Goal: Find specific page/section: Find specific page/section

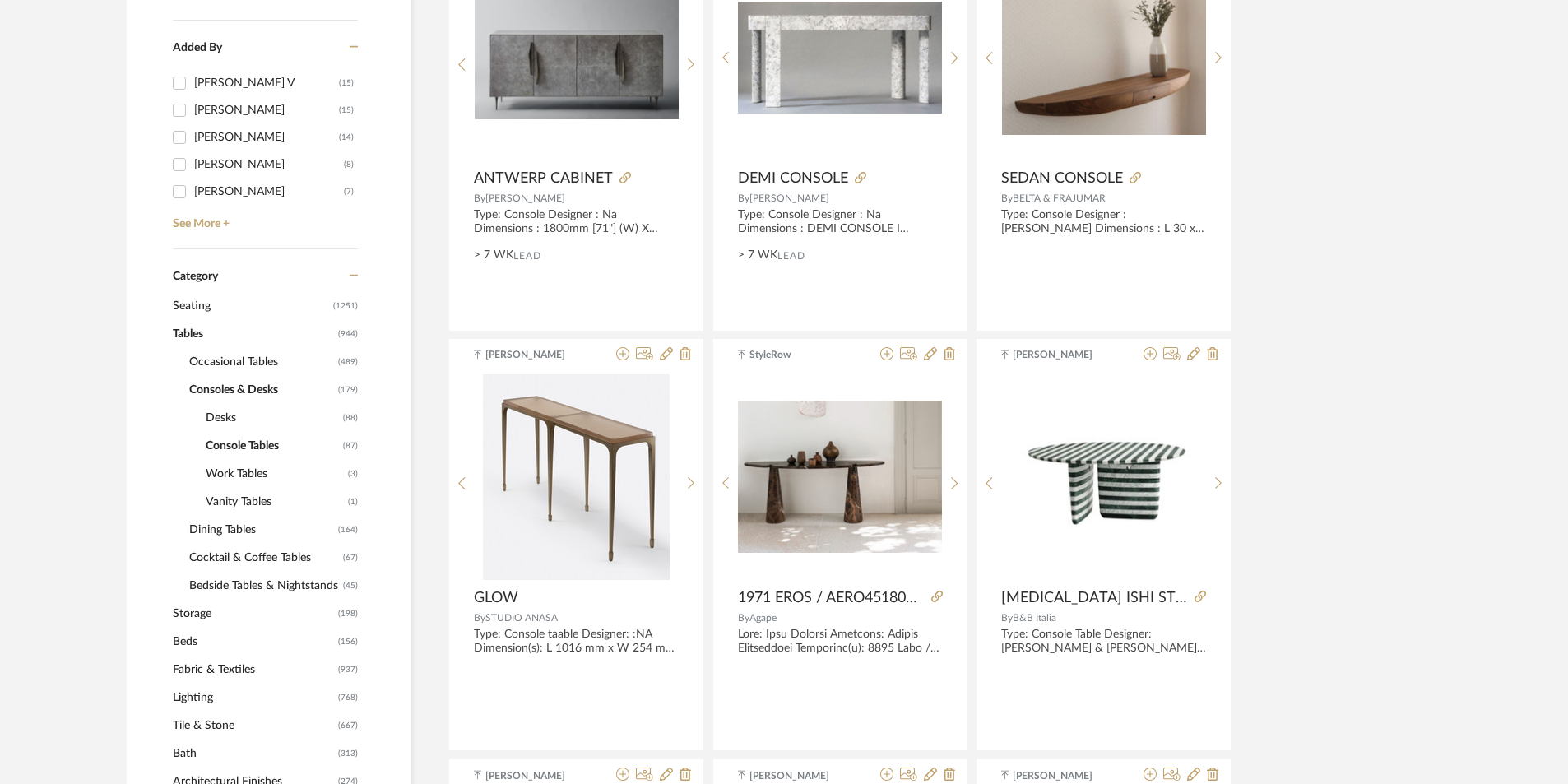
scroll to position [576, 0]
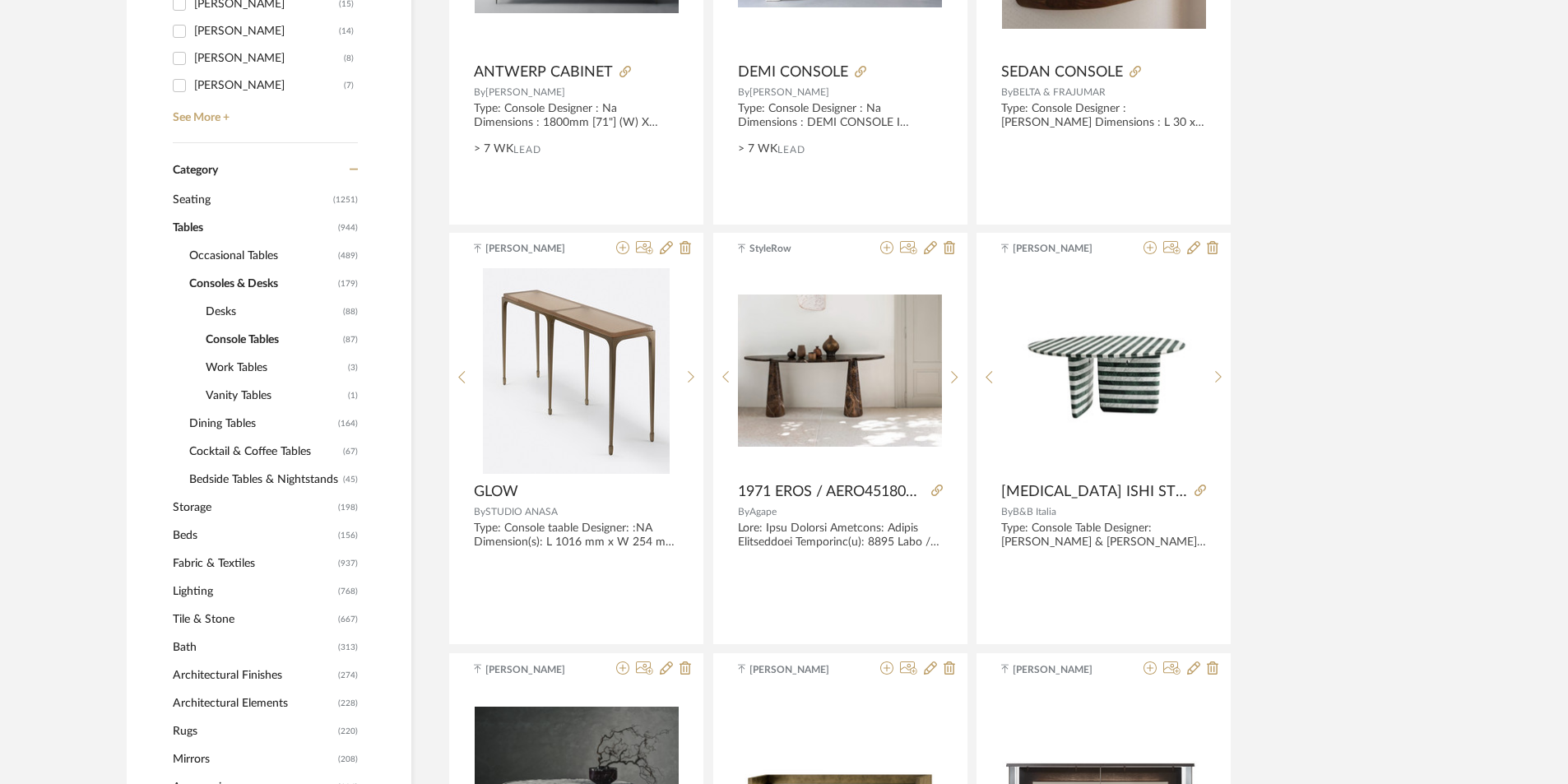
click at [202, 592] on span "Lighting" at bounding box center [253, 591] width 162 height 28
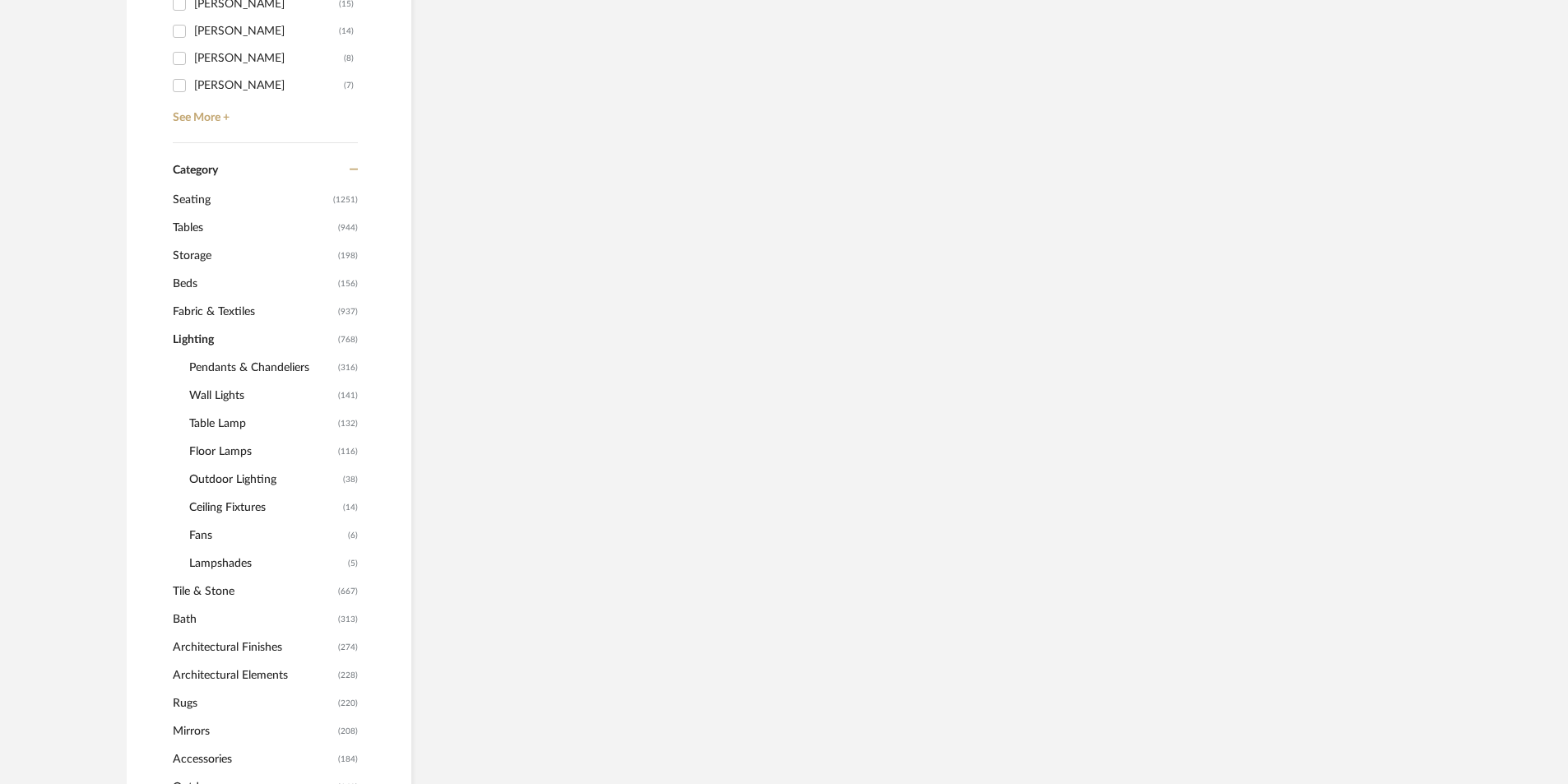
click at [211, 361] on span "Pendants & Chandeliers" at bounding box center [262, 367] width 145 height 28
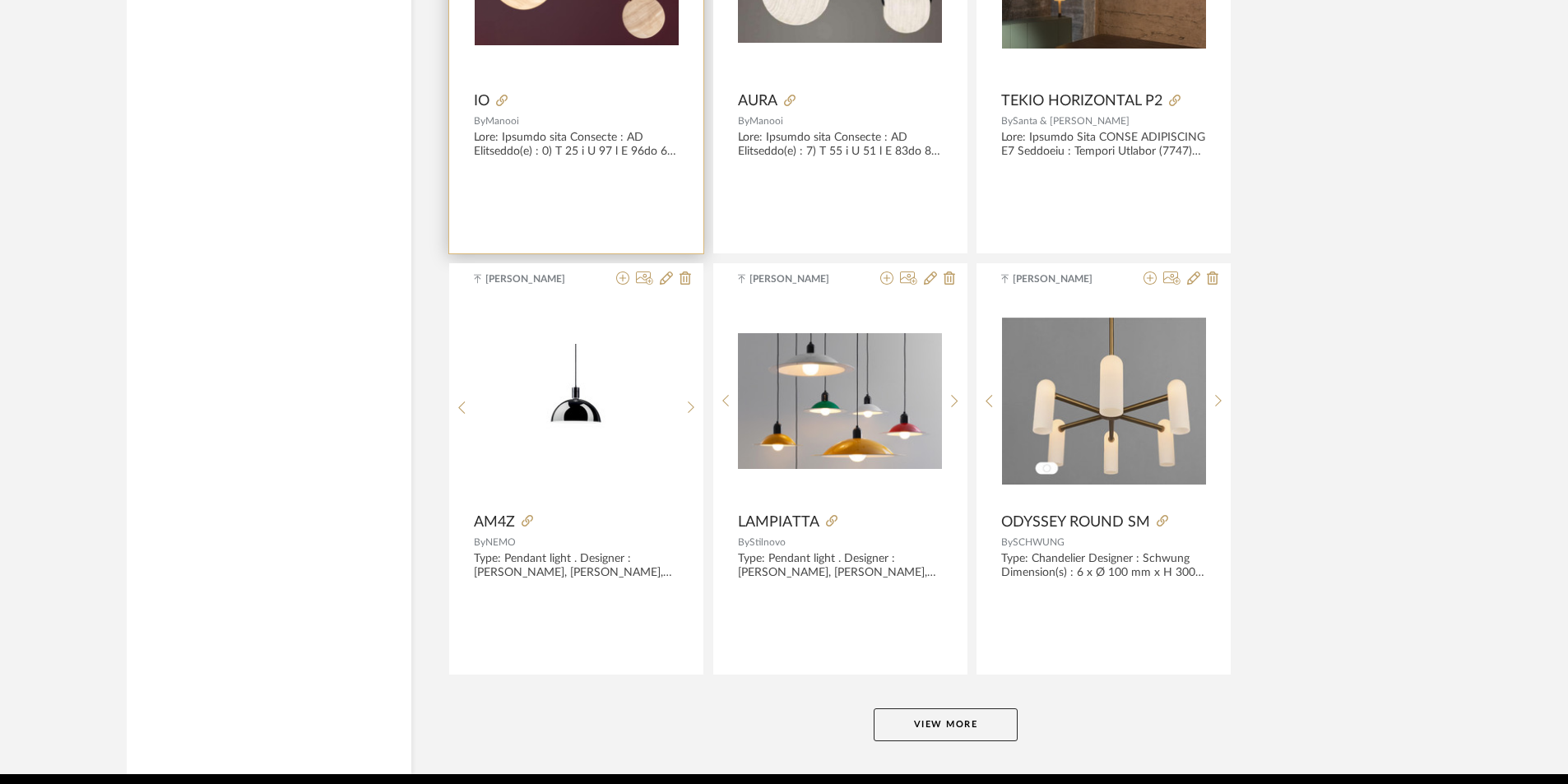
scroll to position [4819, 0]
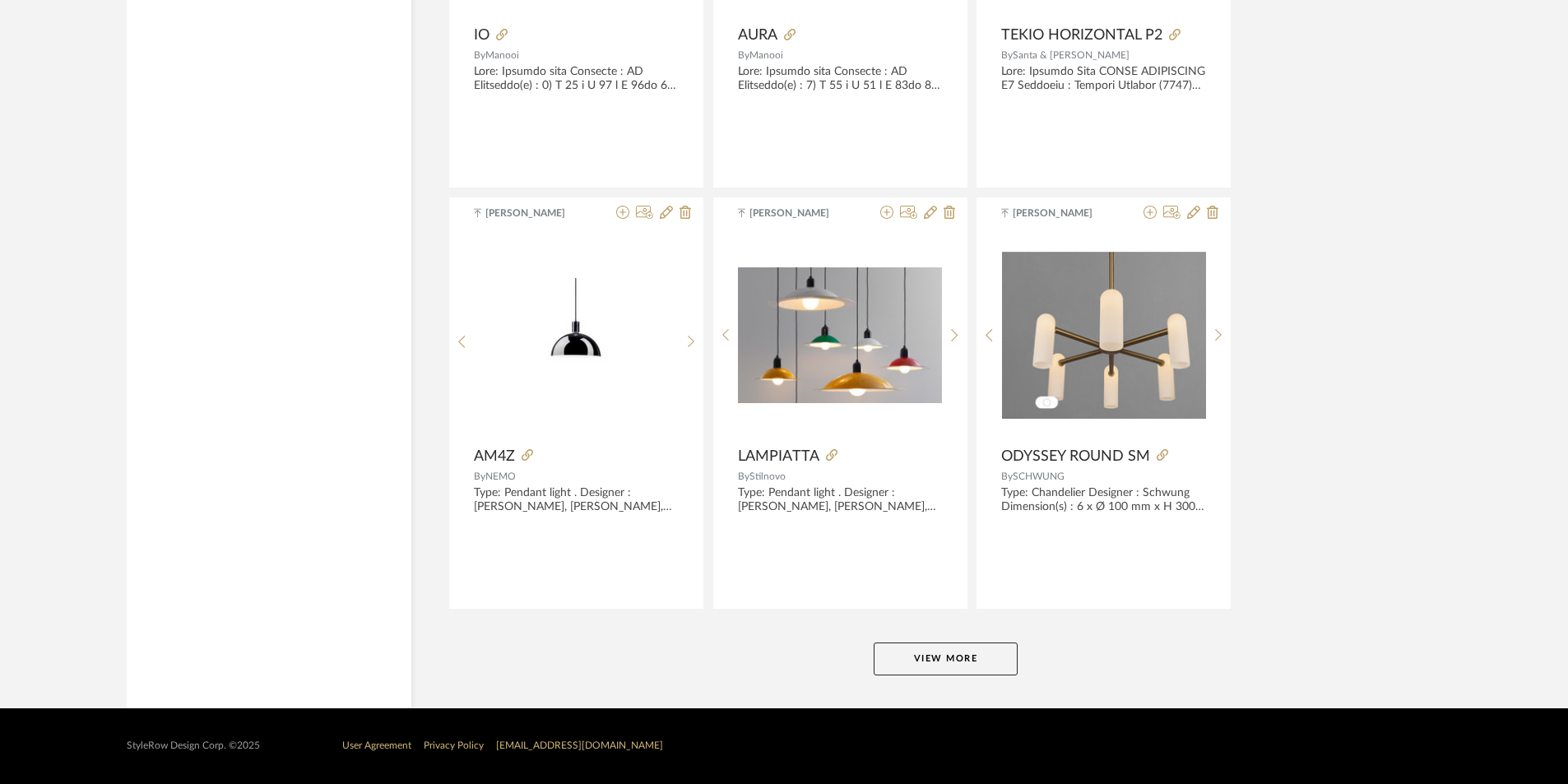
click at [926, 654] on button "View More" at bounding box center [945, 659] width 144 height 33
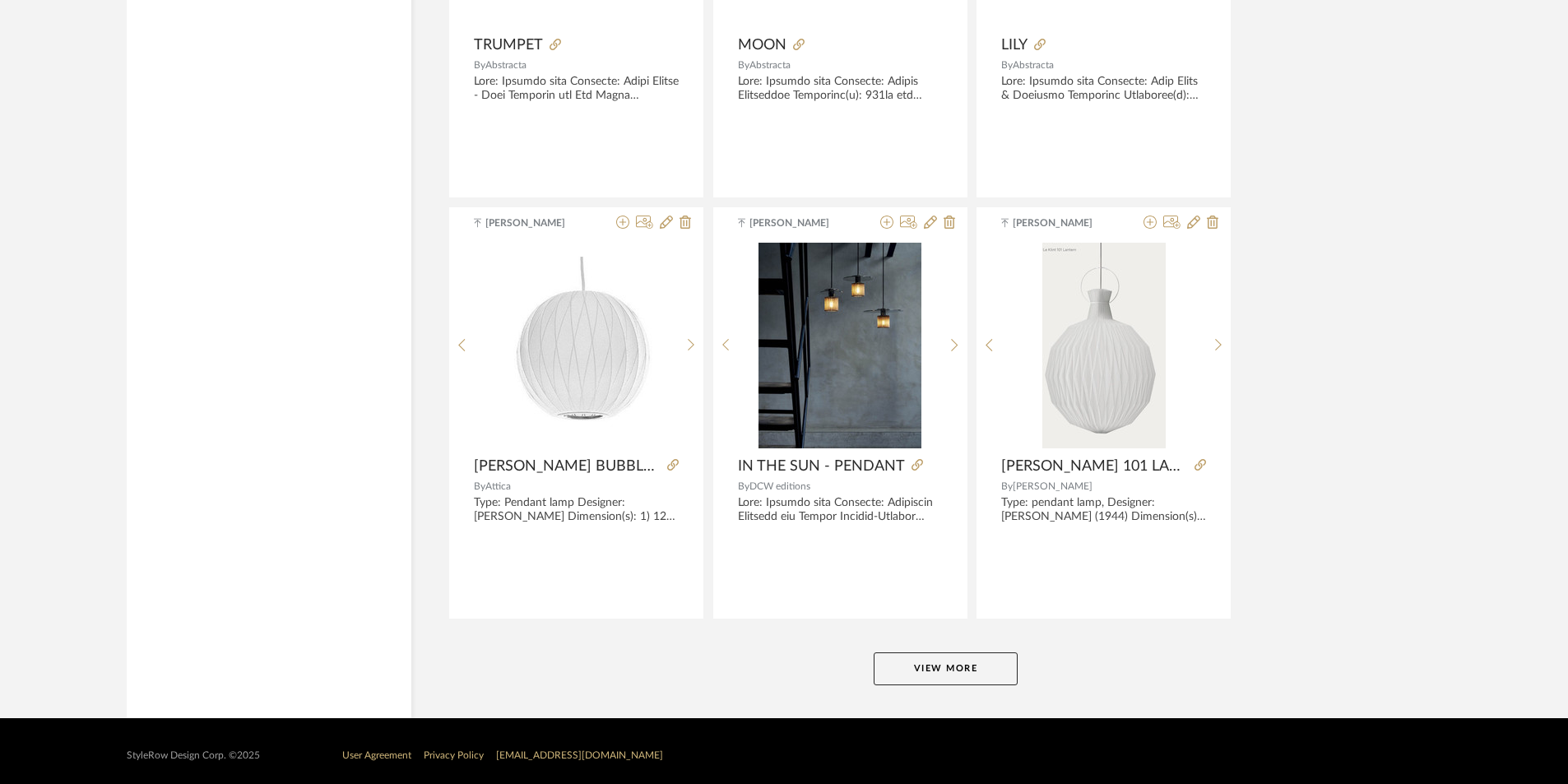
scroll to position [9869, 0]
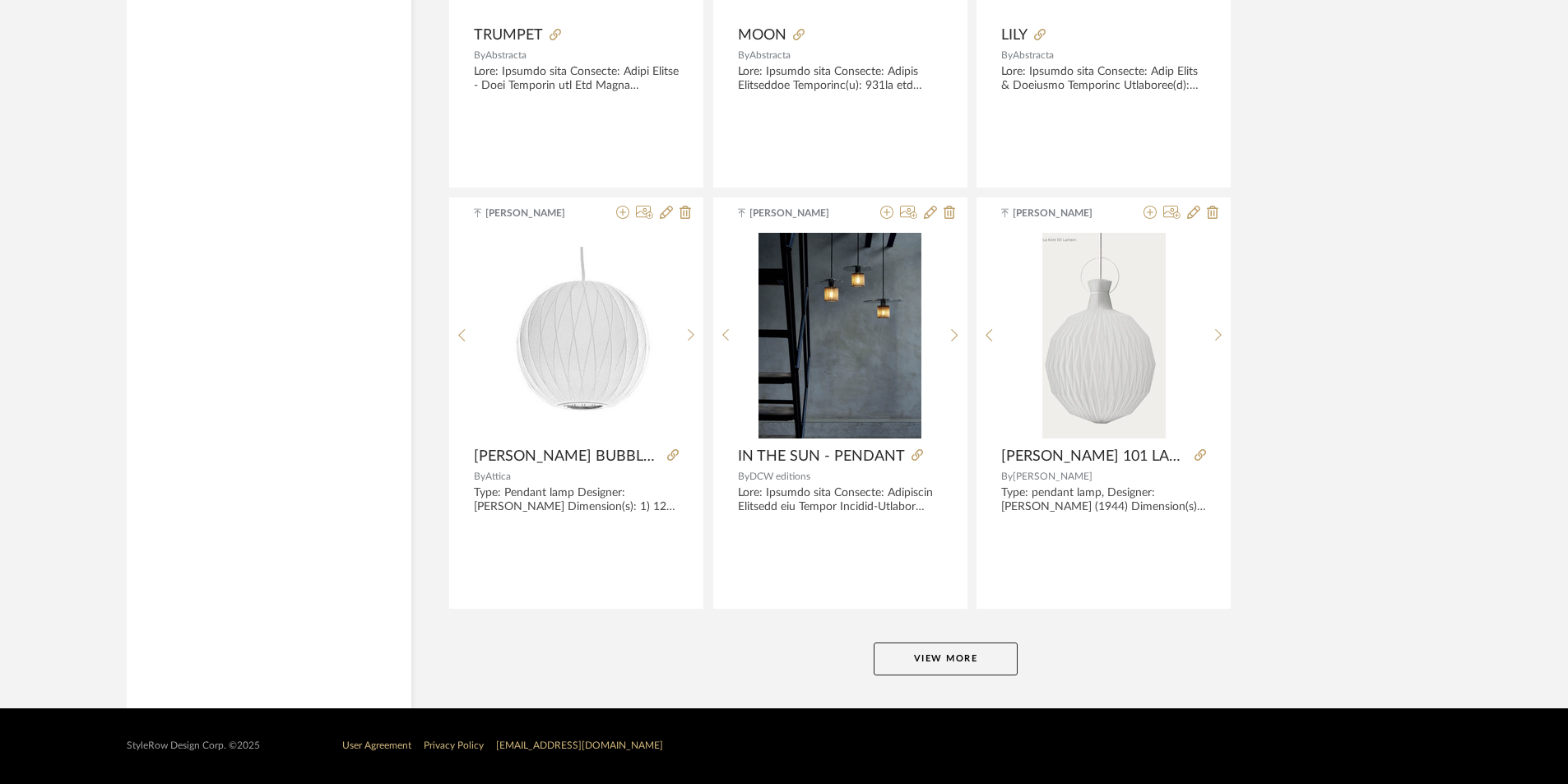
click at [923, 646] on button "View More" at bounding box center [945, 659] width 144 height 33
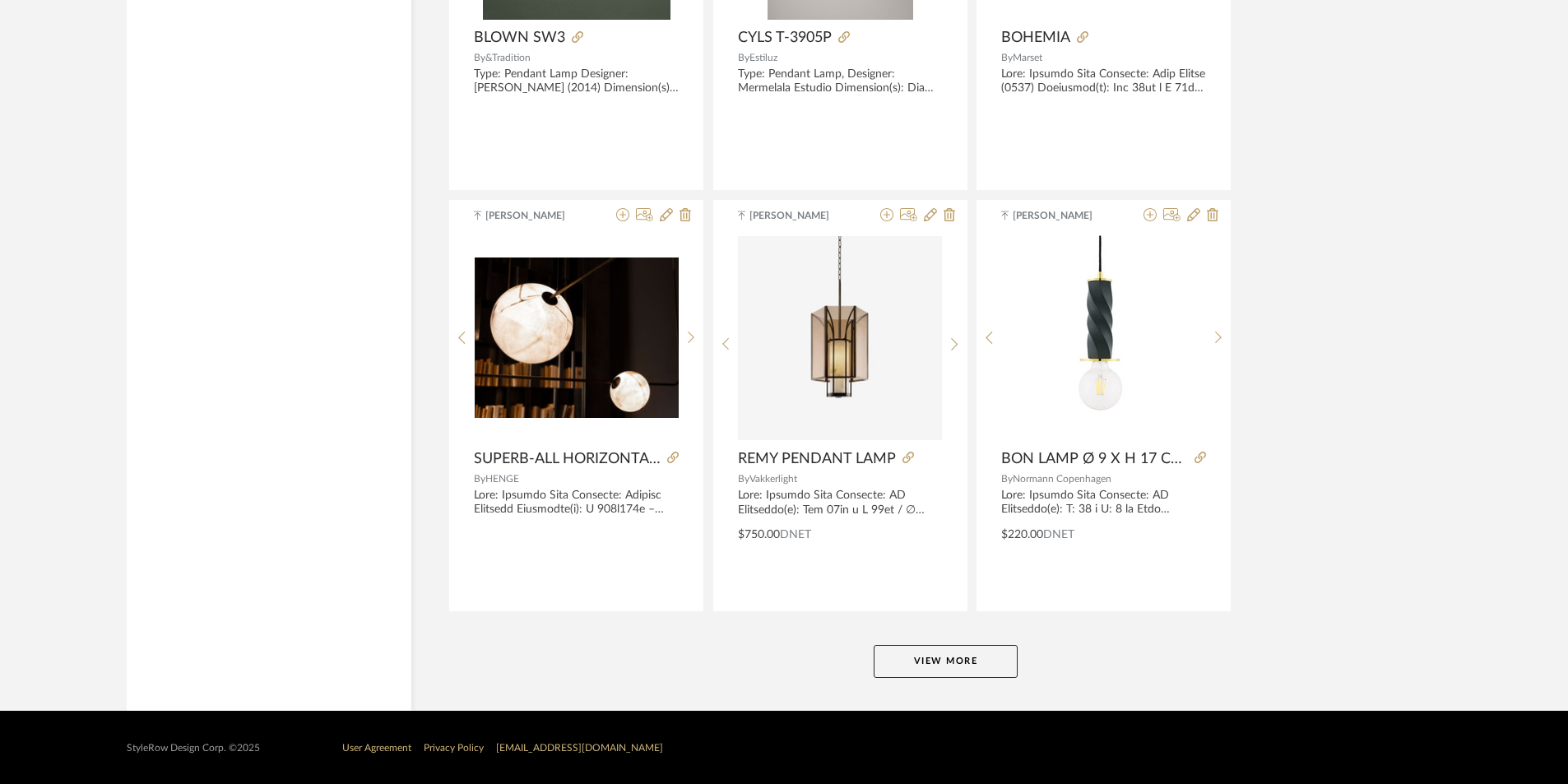
scroll to position [14918, 0]
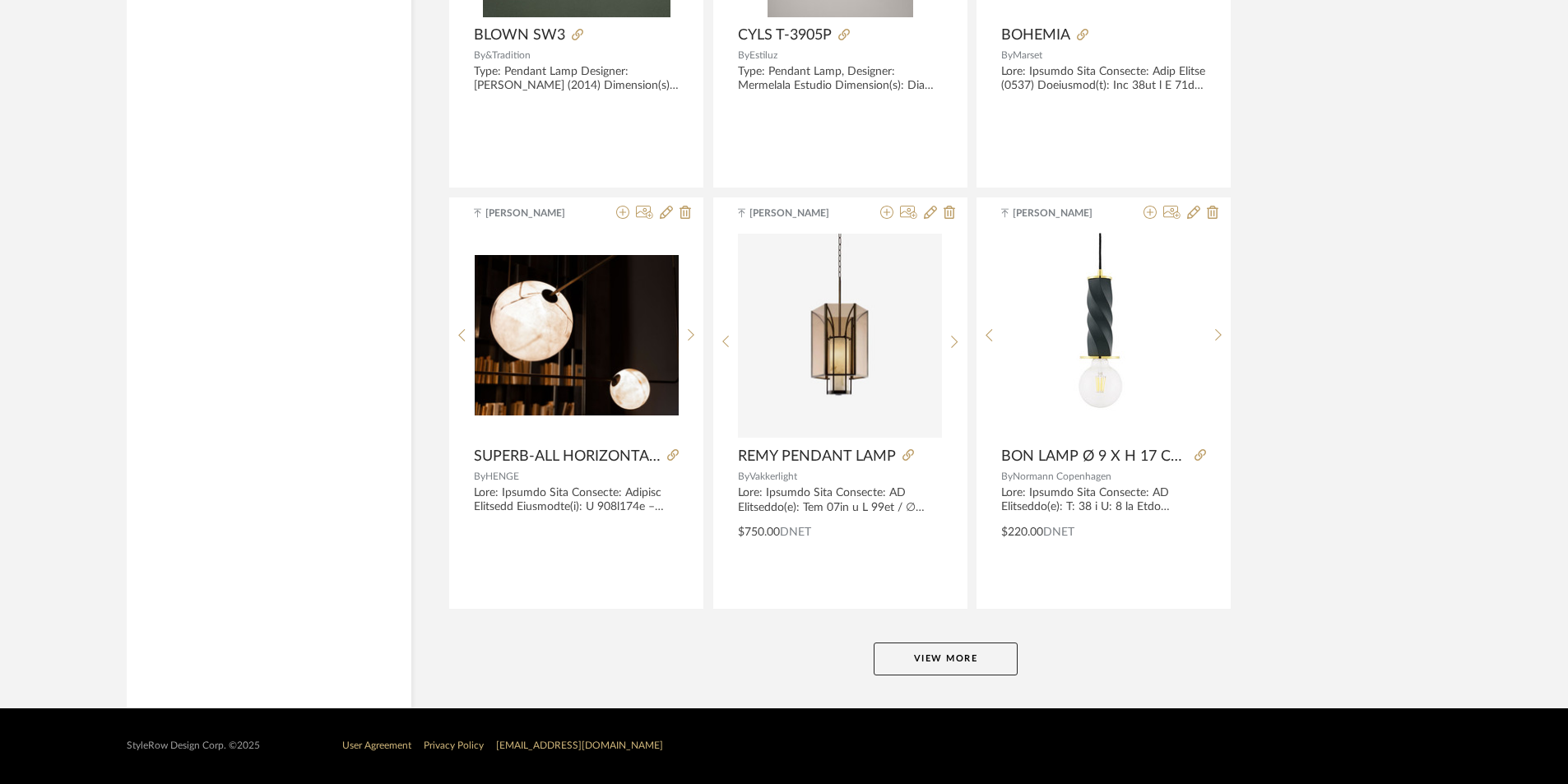
click at [962, 649] on button "View More" at bounding box center [945, 659] width 144 height 33
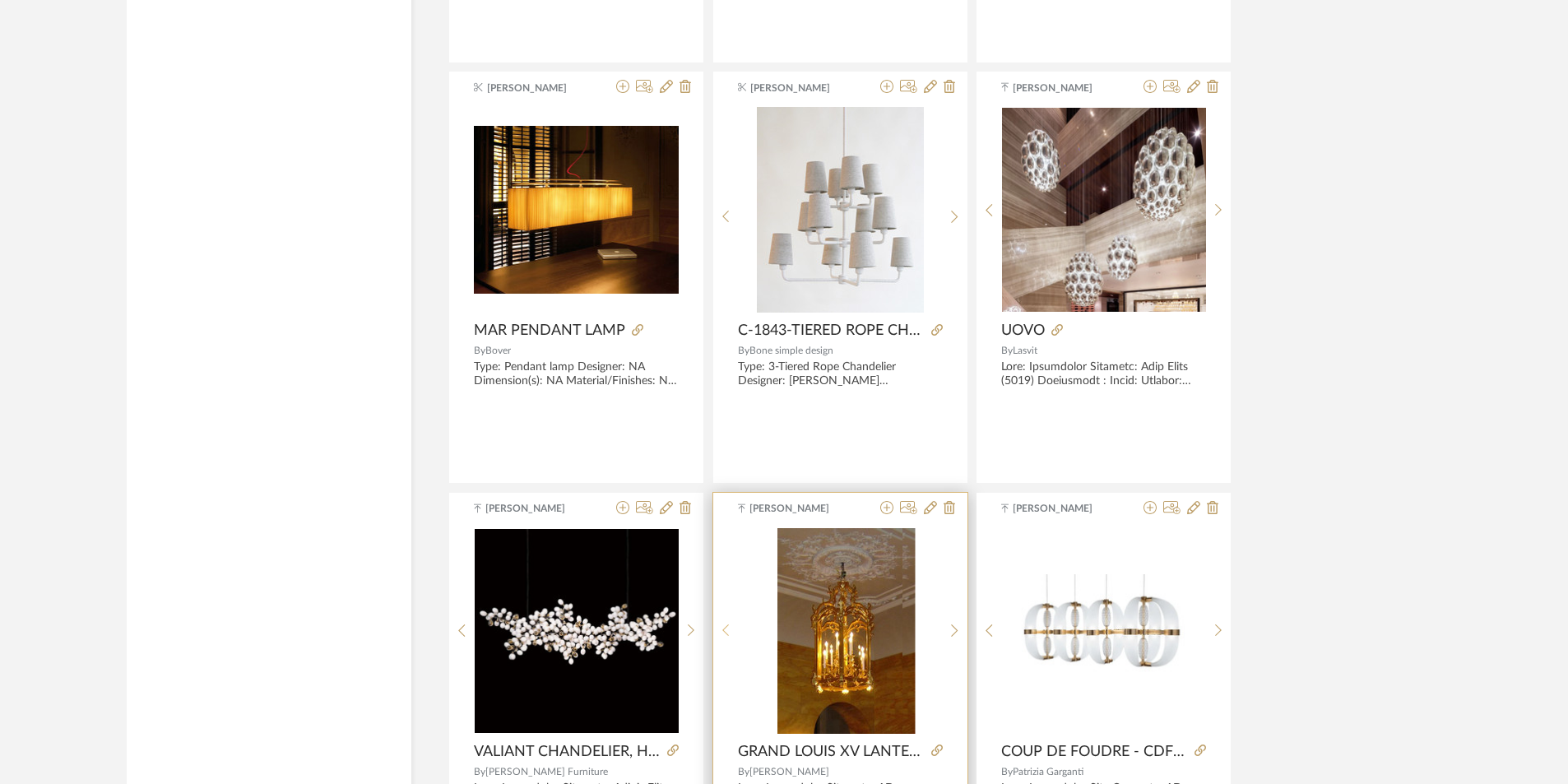
scroll to position [15494, 0]
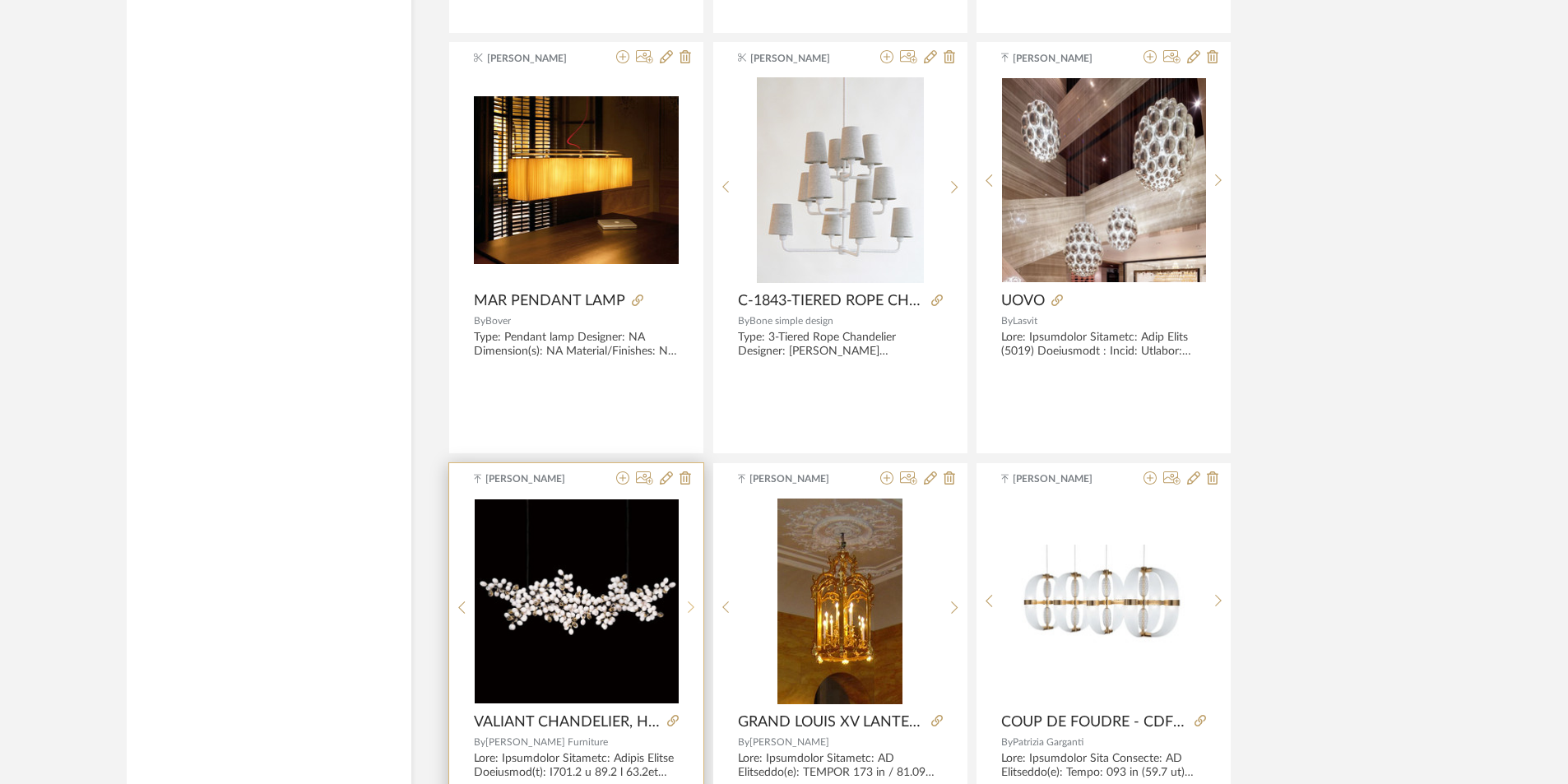
click at [697, 606] on sr-next-btn at bounding box center [691, 608] width 26 height 14
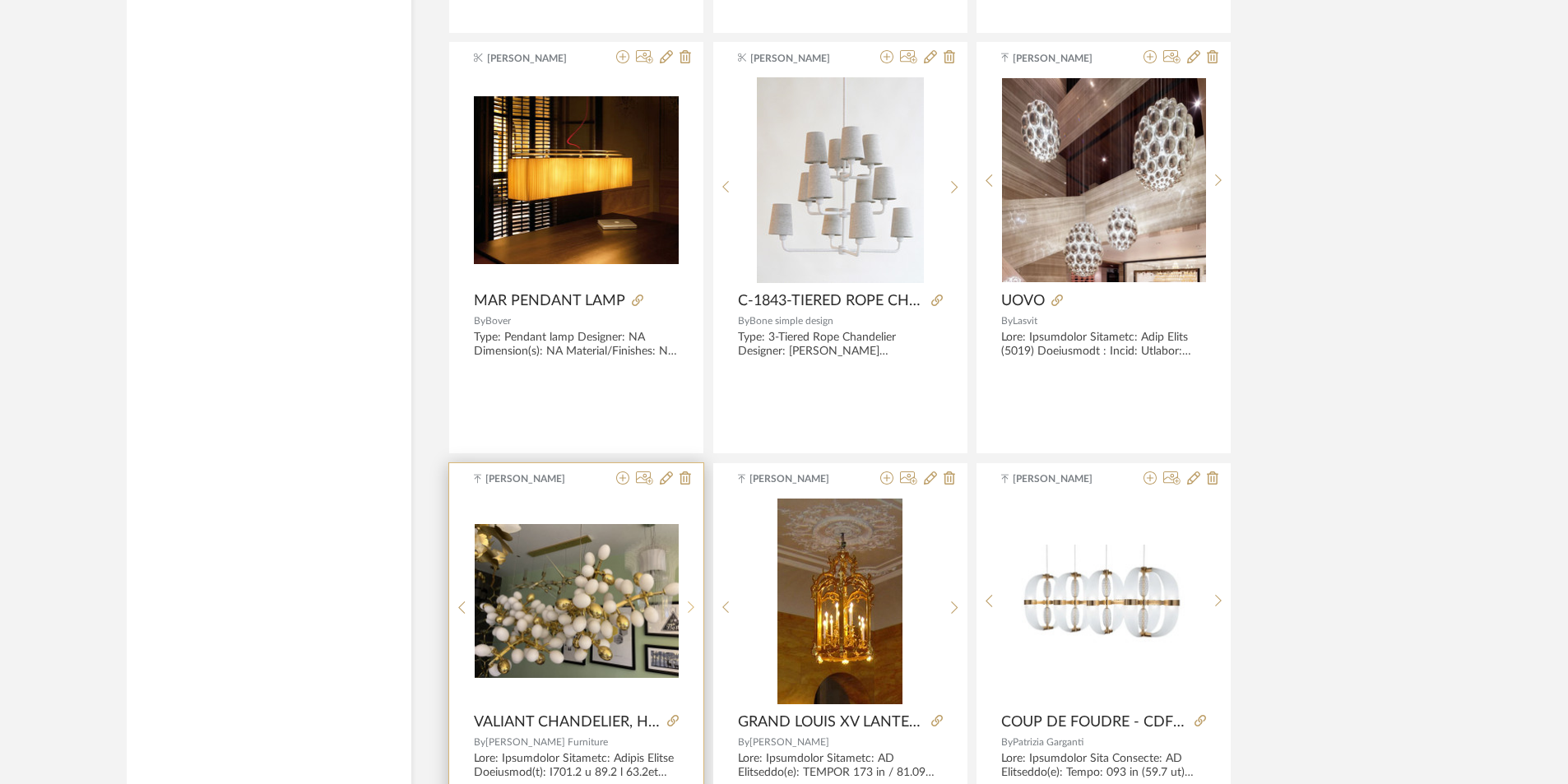
click at [697, 606] on sr-next-btn at bounding box center [691, 608] width 26 height 14
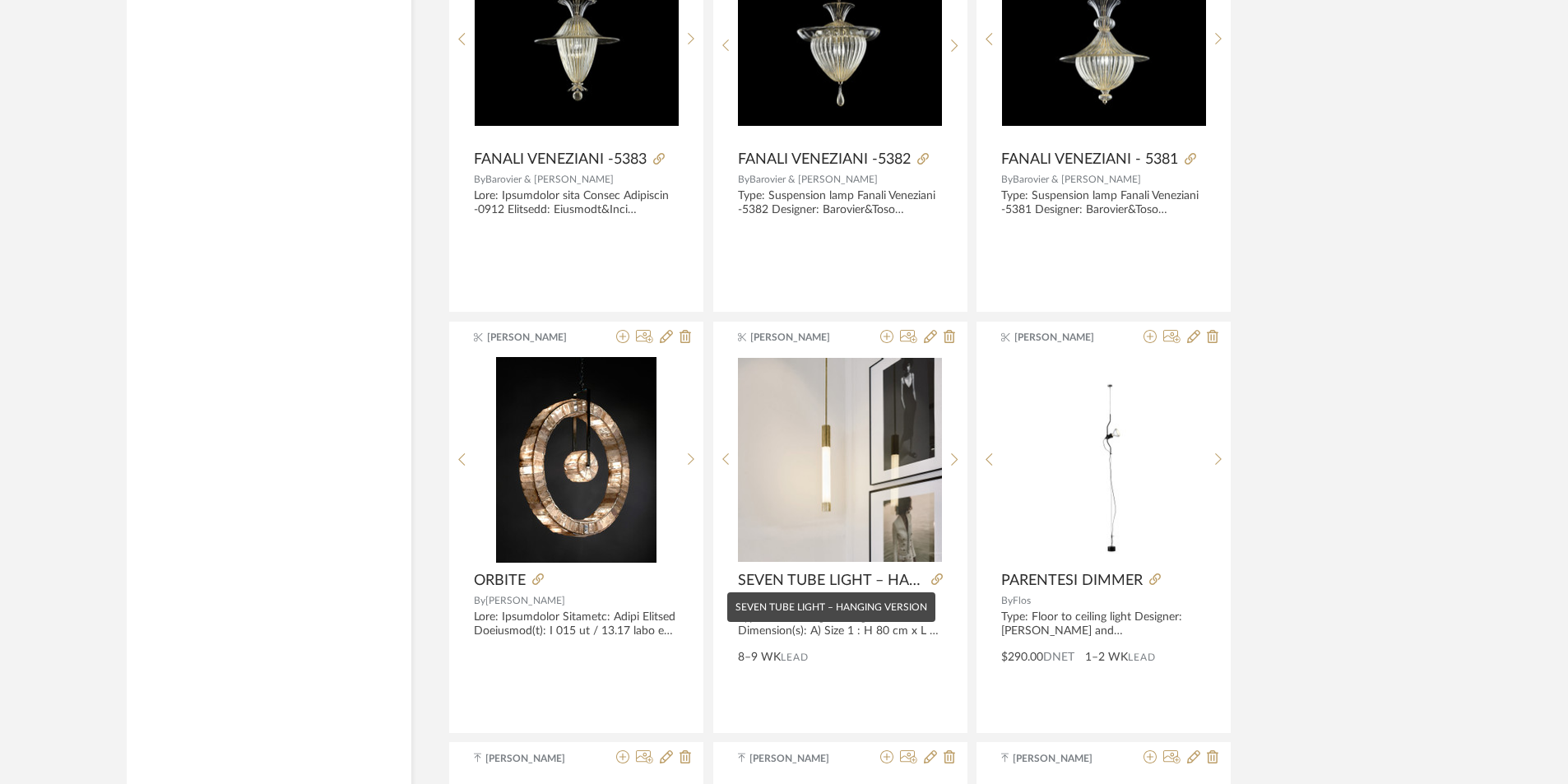
scroll to position [16481, 0]
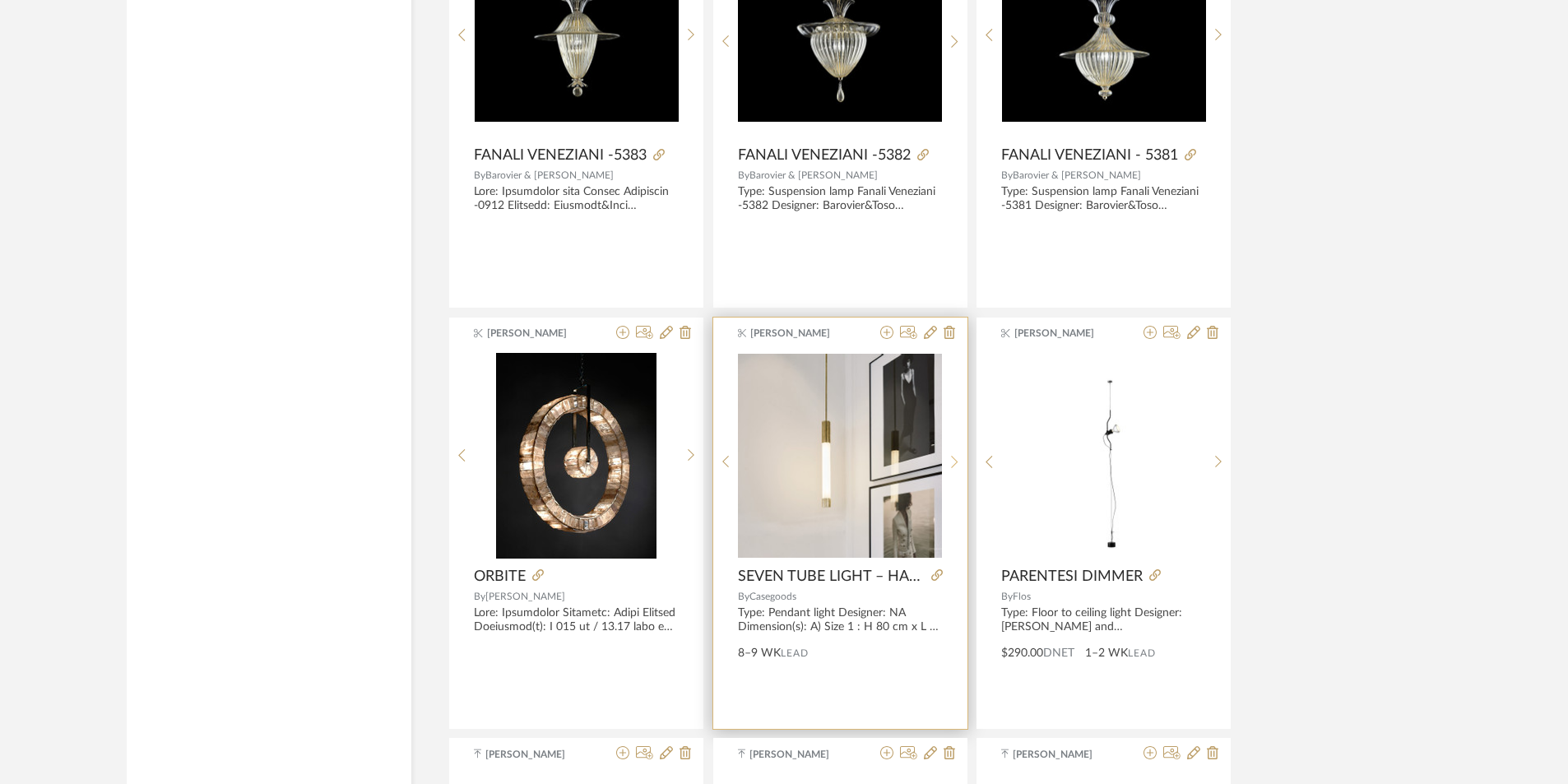
click at [955, 469] on div at bounding box center [955, 462] width 26 height 219
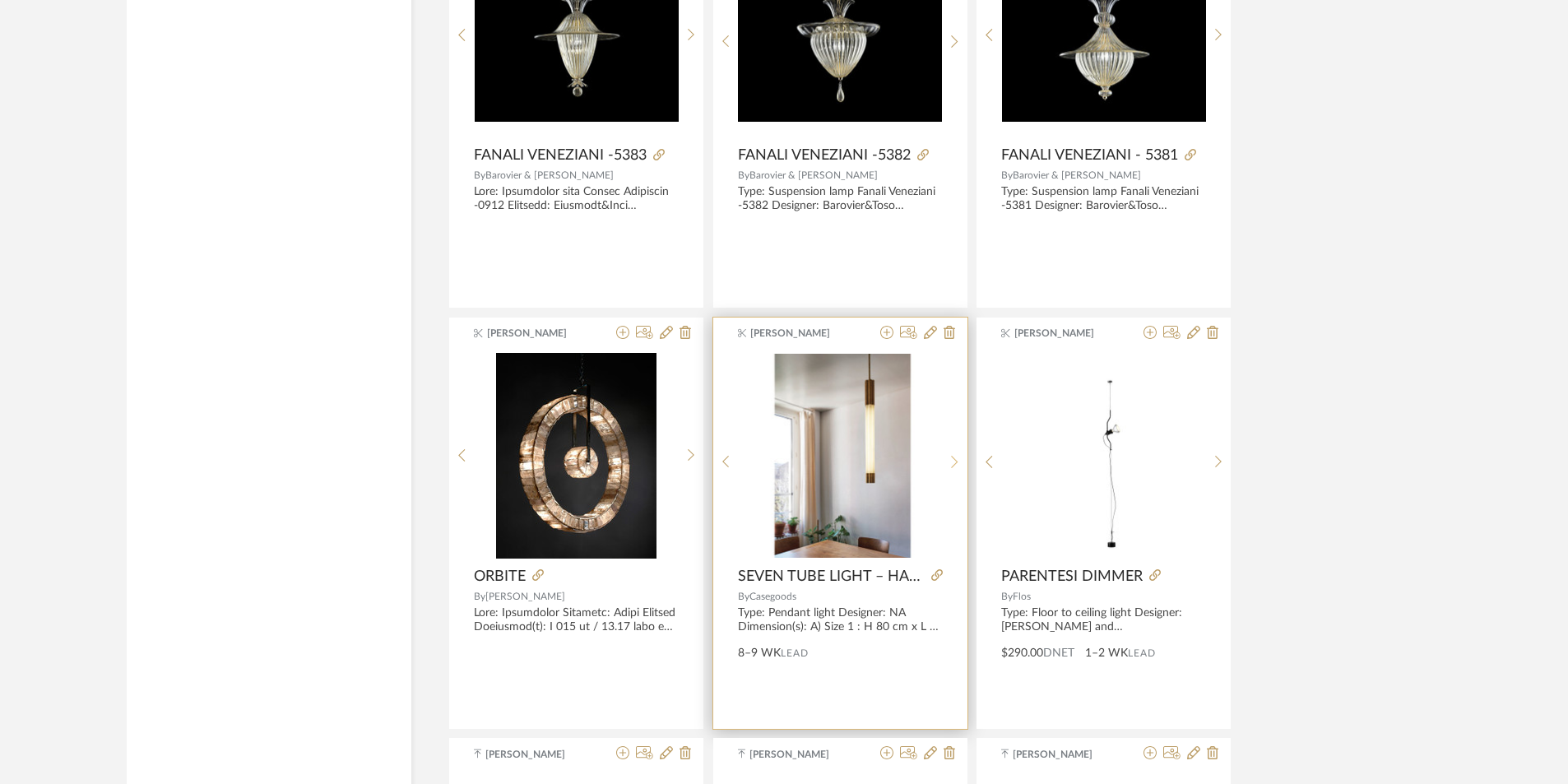
click at [955, 469] on div at bounding box center [955, 462] width 26 height 219
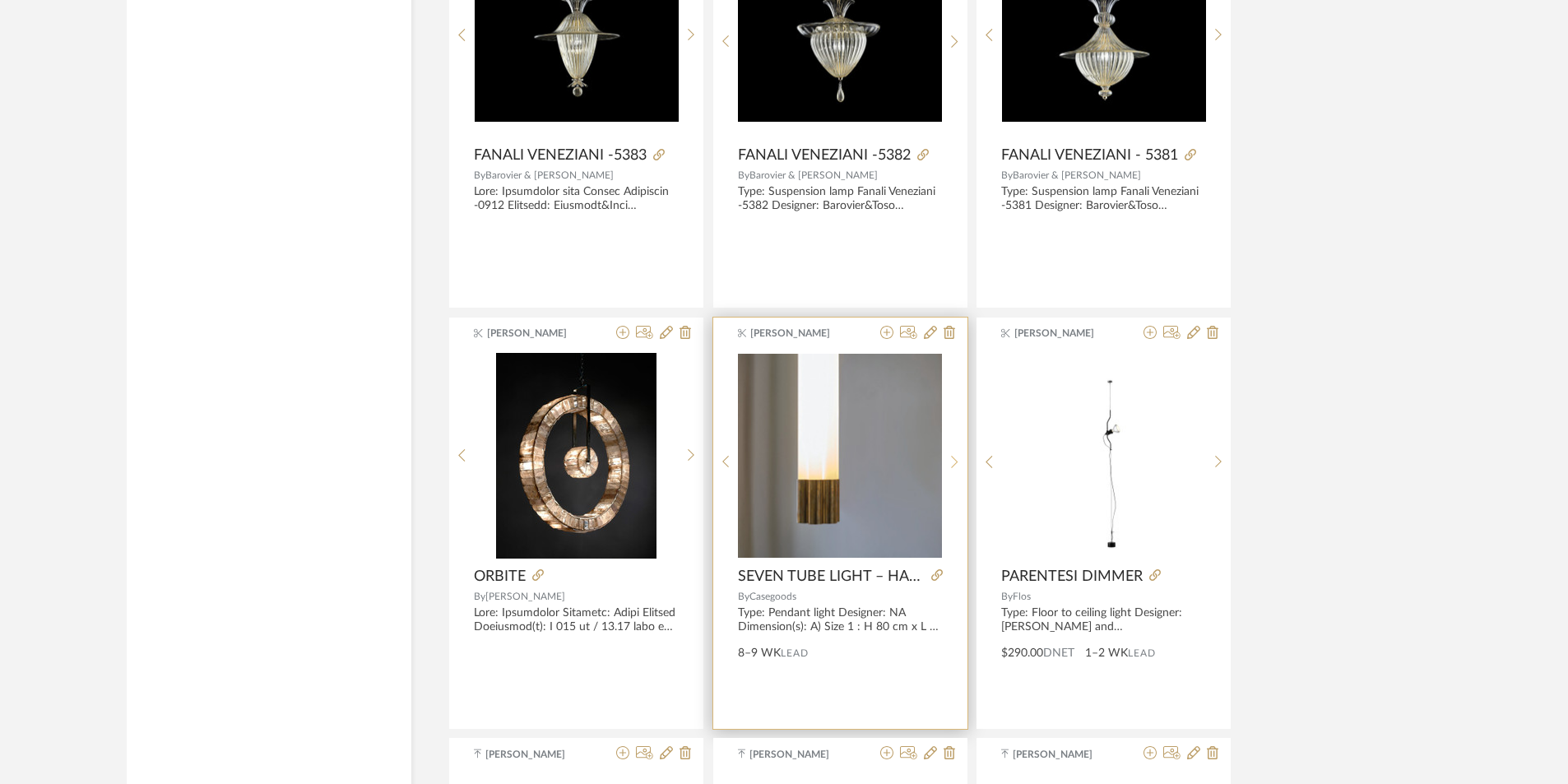
click at [955, 469] on div at bounding box center [955, 462] width 26 height 219
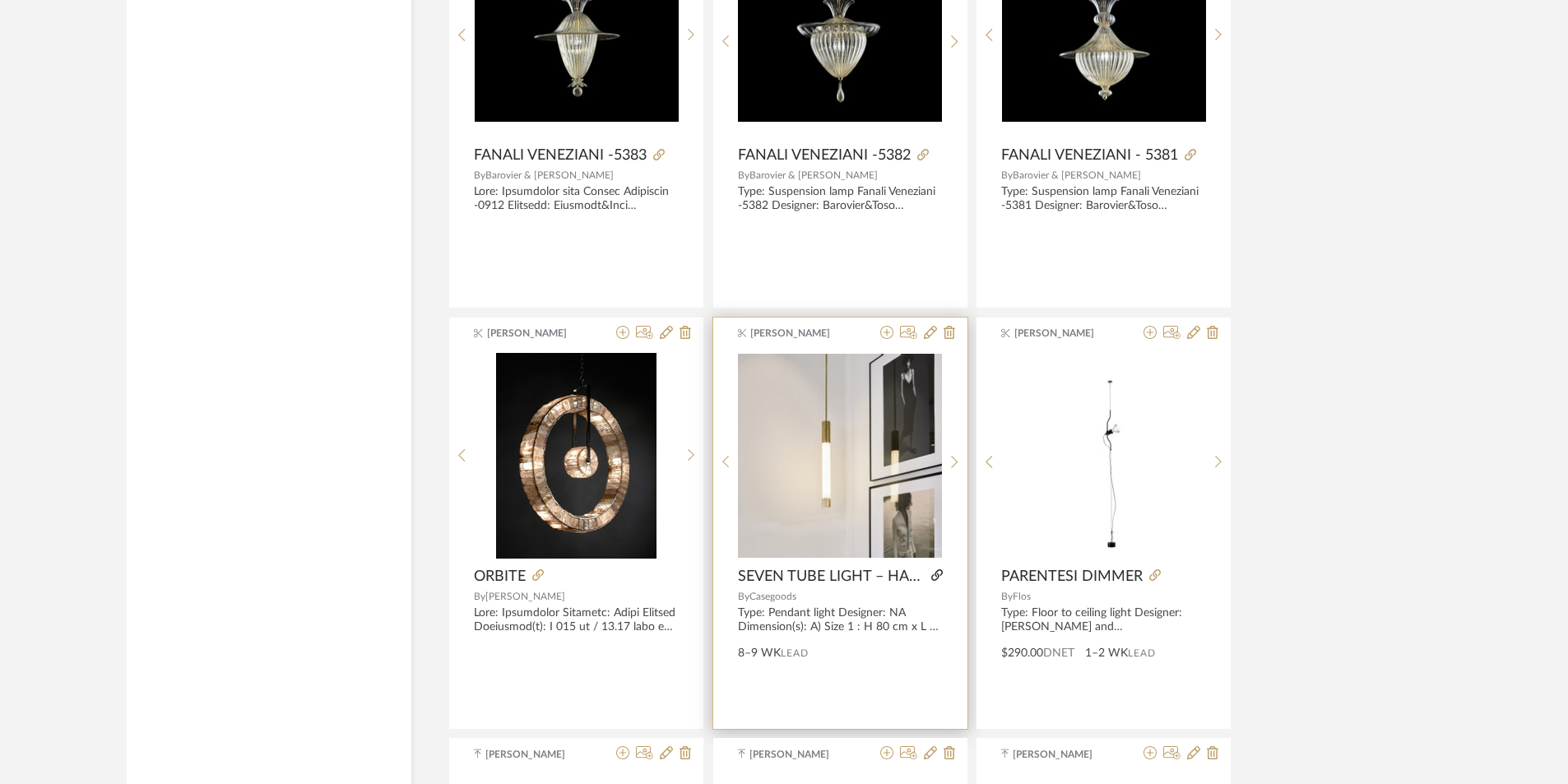
click at [937, 572] on icon at bounding box center [937, 575] width 12 height 12
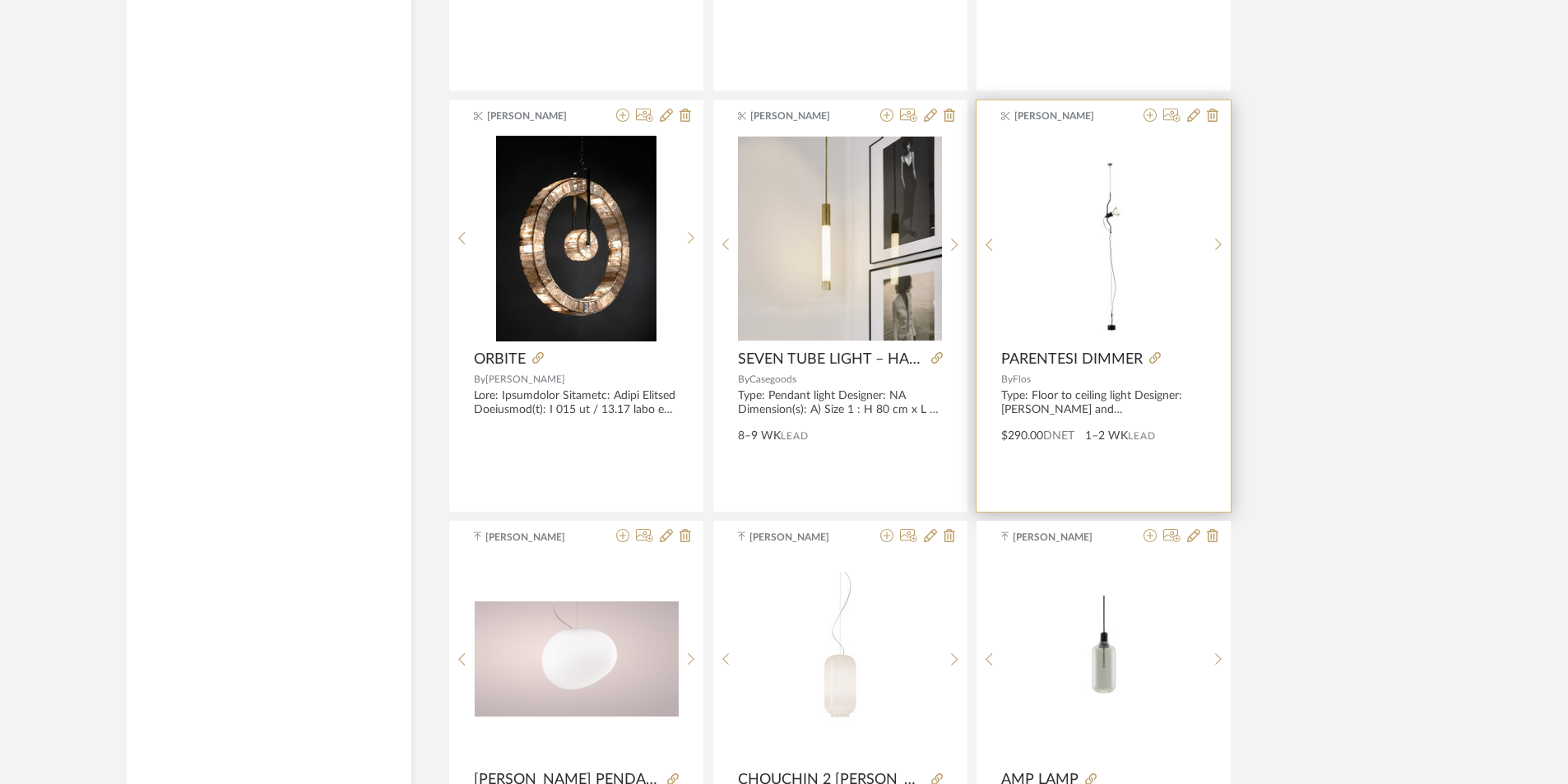
scroll to position [16728, 0]
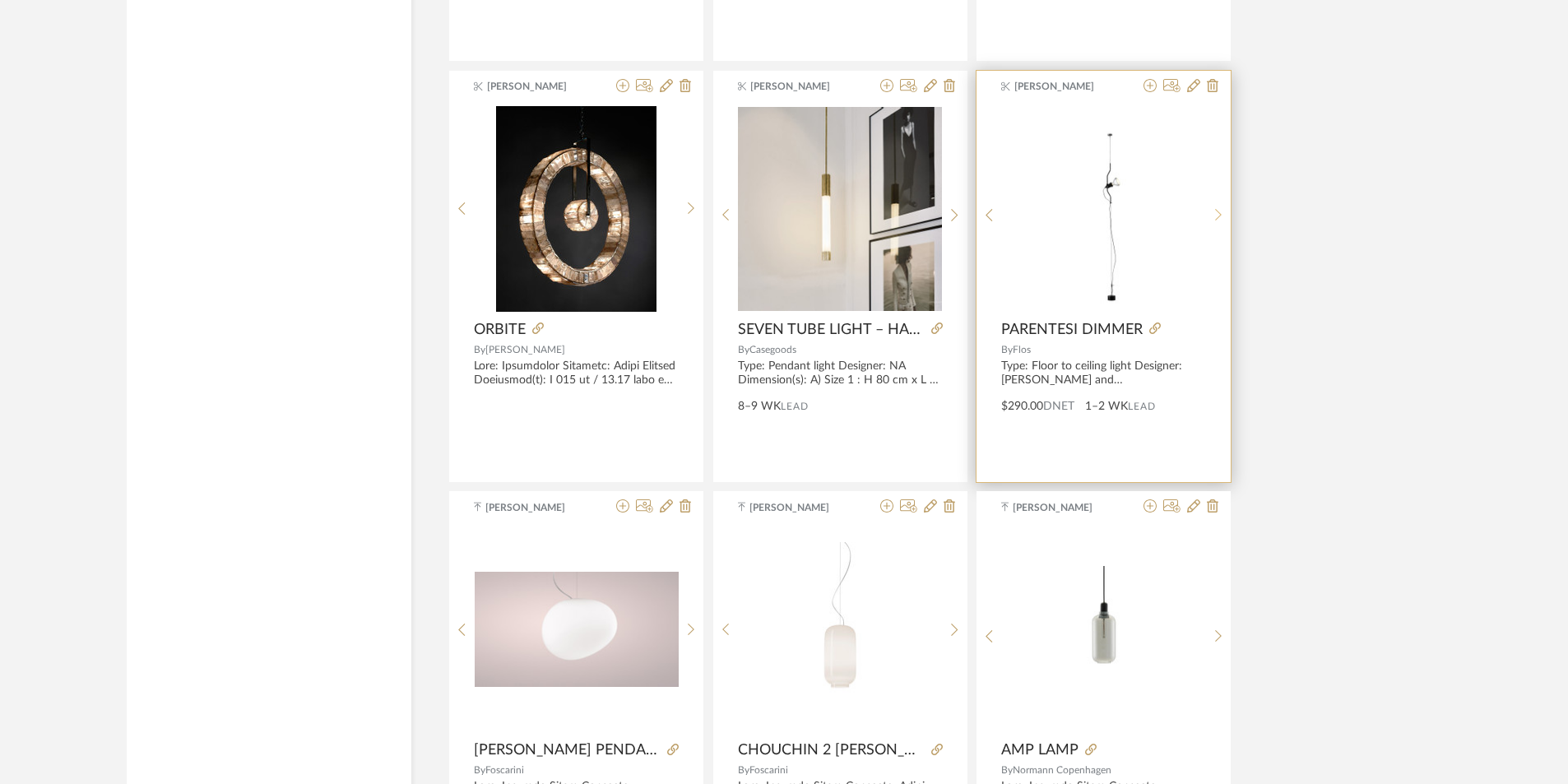
click at [1211, 220] on sr-next-btn at bounding box center [1219, 215] width 26 height 14
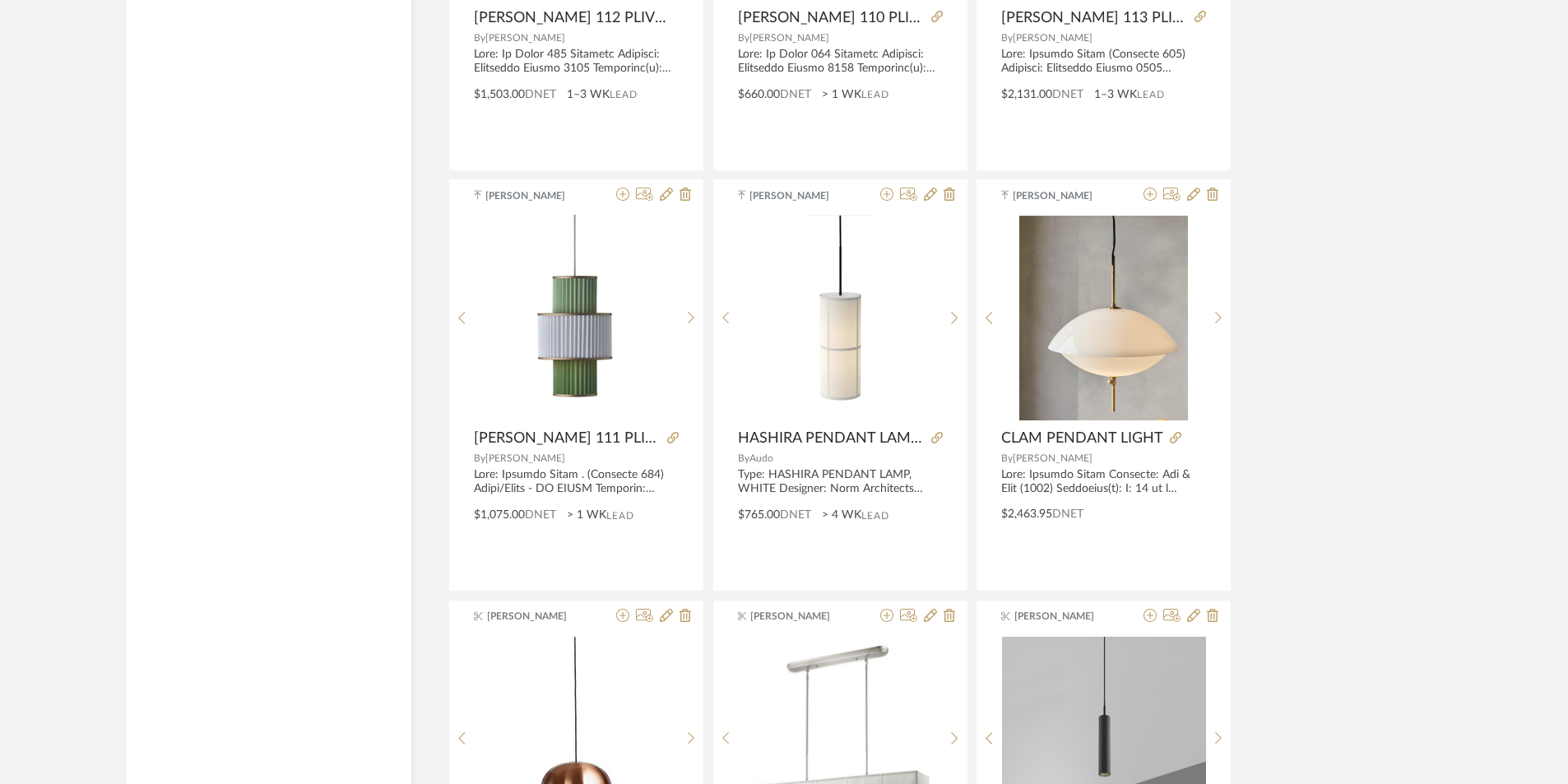
scroll to position [17962, 0]
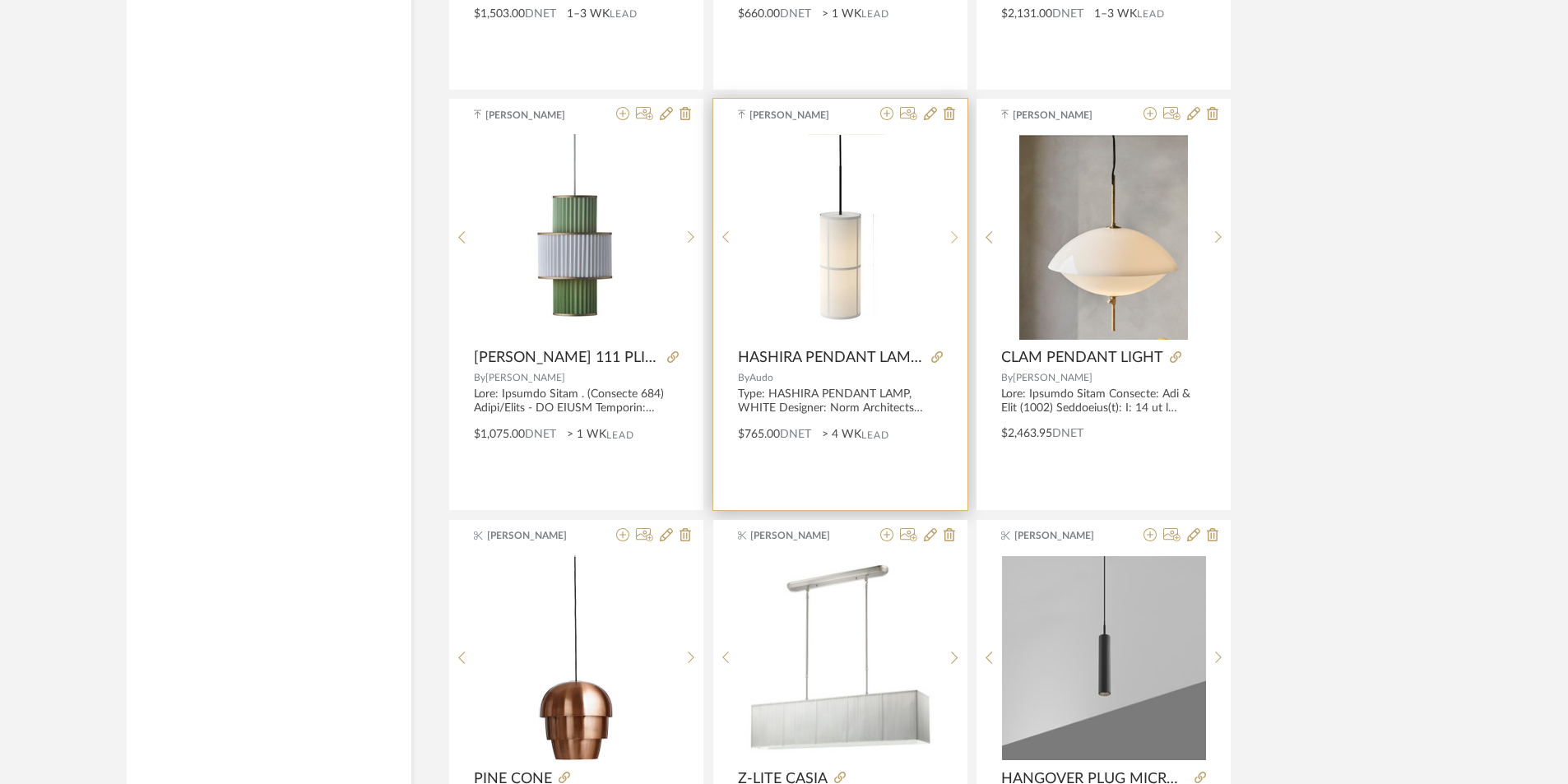
click at [956, 248] on div at bounding box center [955, 237] width 26 height 205
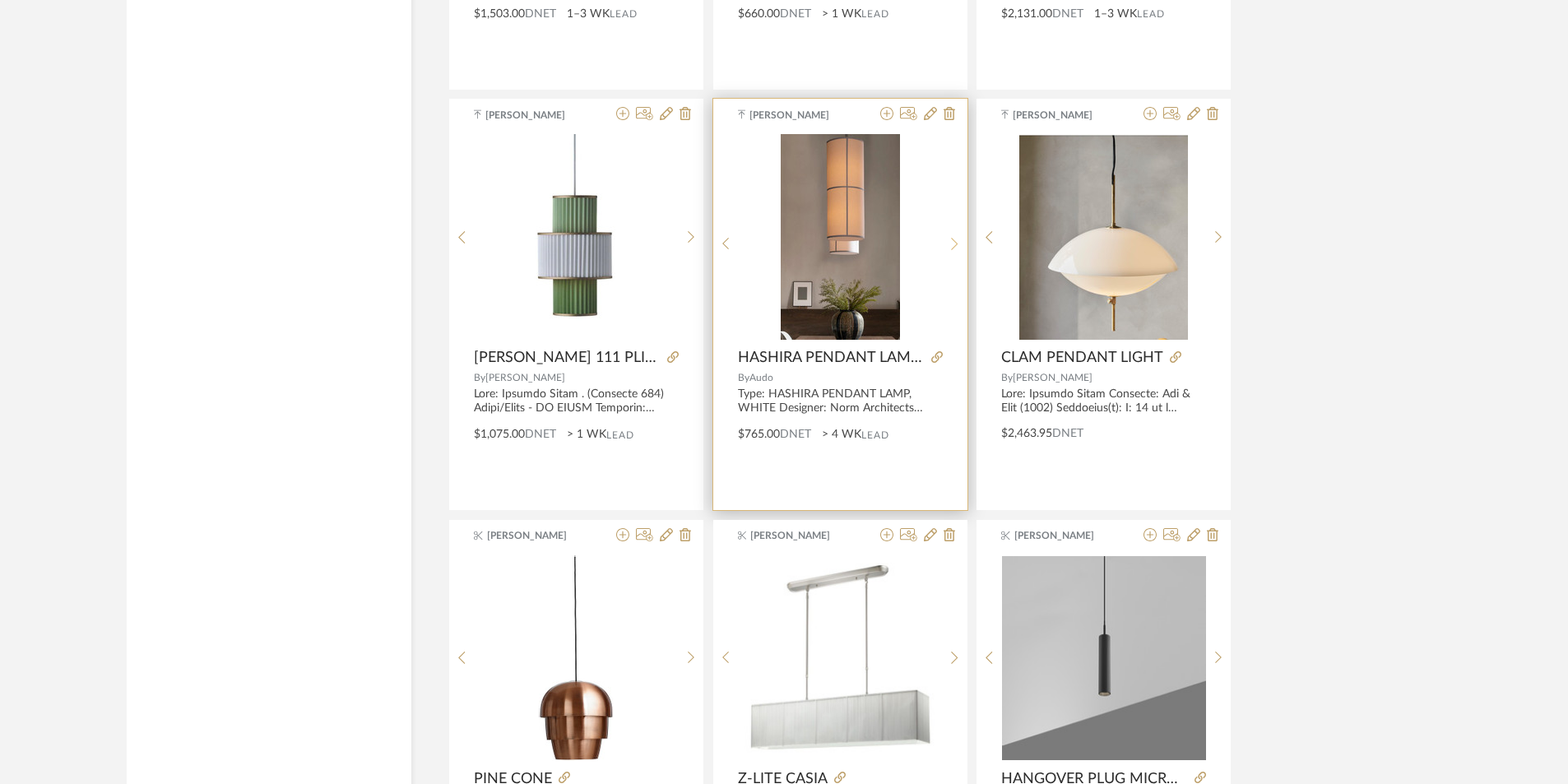
click at [956, 248] on icon at bounding box center [955, 244] width 7 height 14
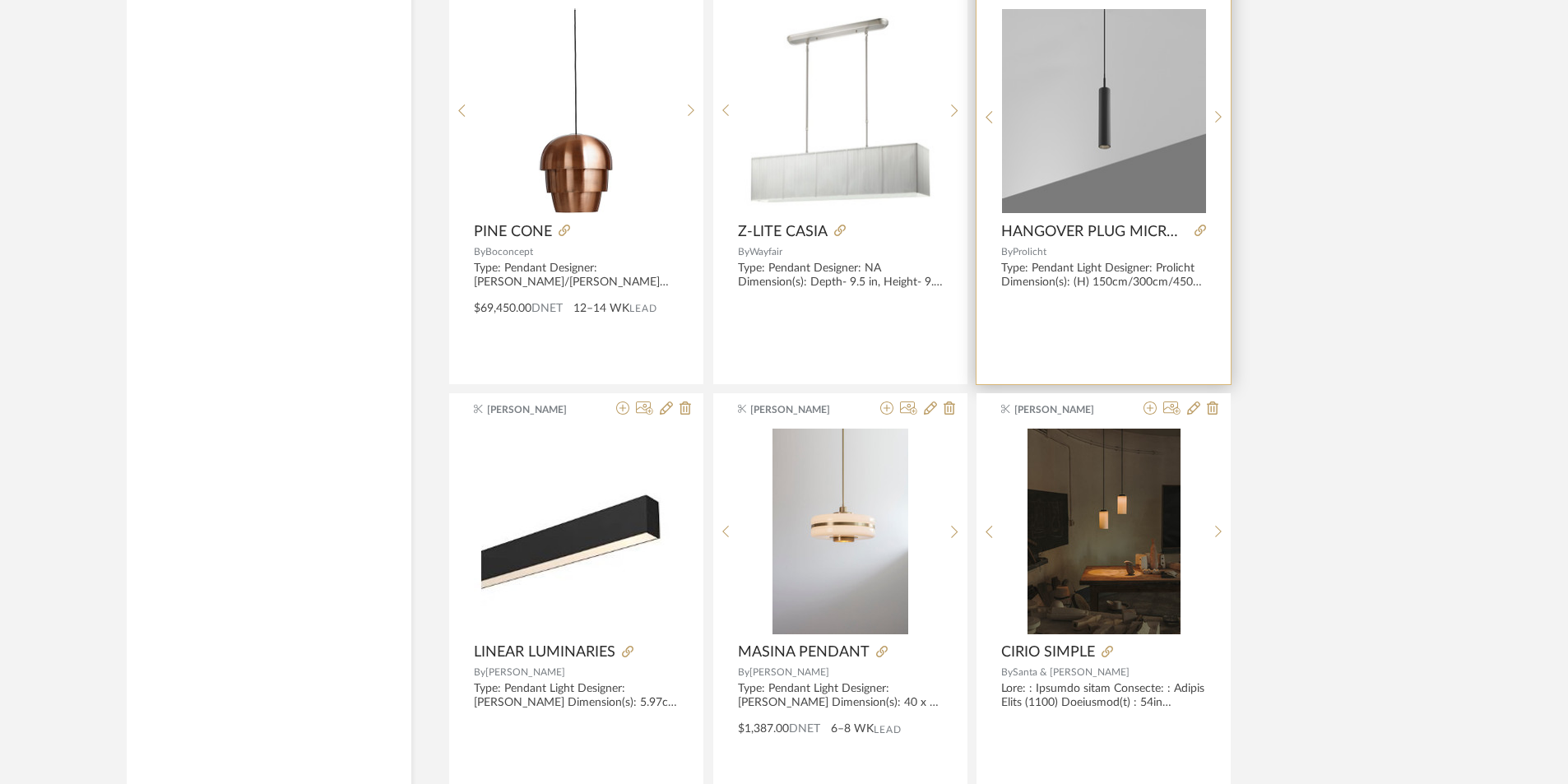
scroll to position [18538, 0]
